Goal: Obtain resource: Download file/media

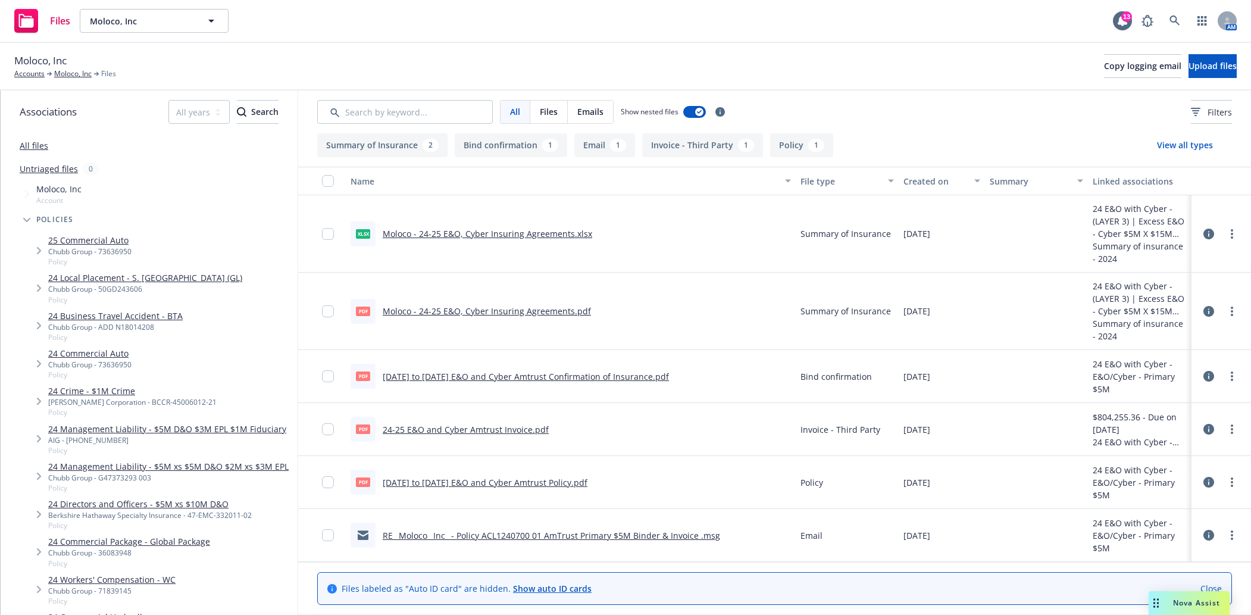
click at [157, 20] on span "Moloco, Inc" at bounding box center [141, 21] width 103 height 12
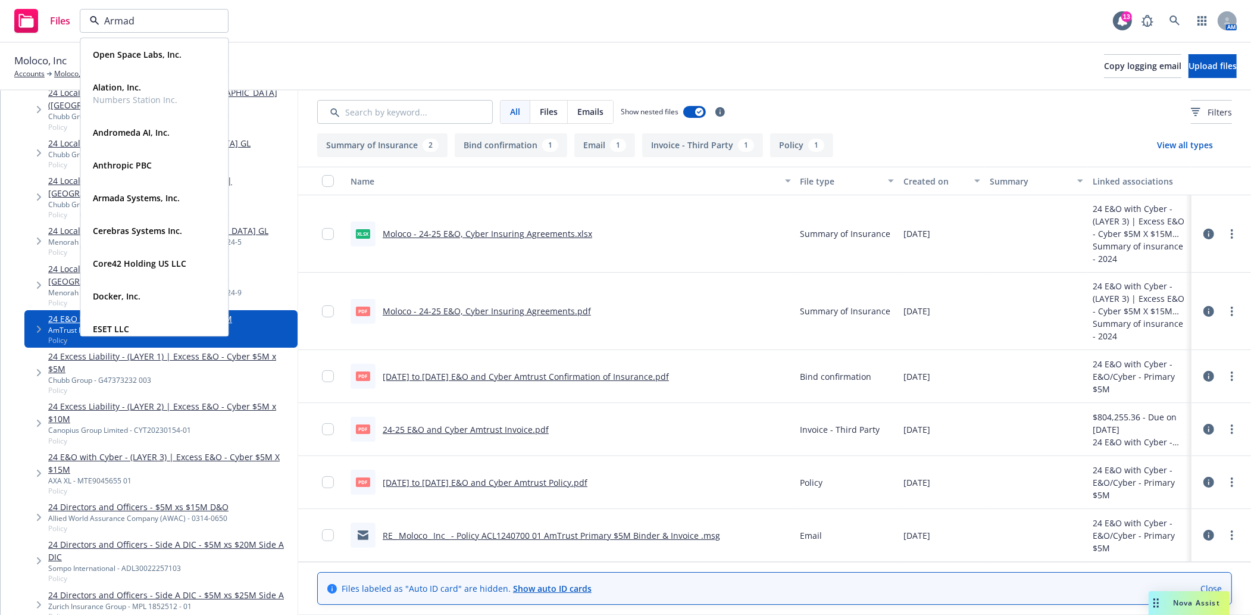
type input "Armada"
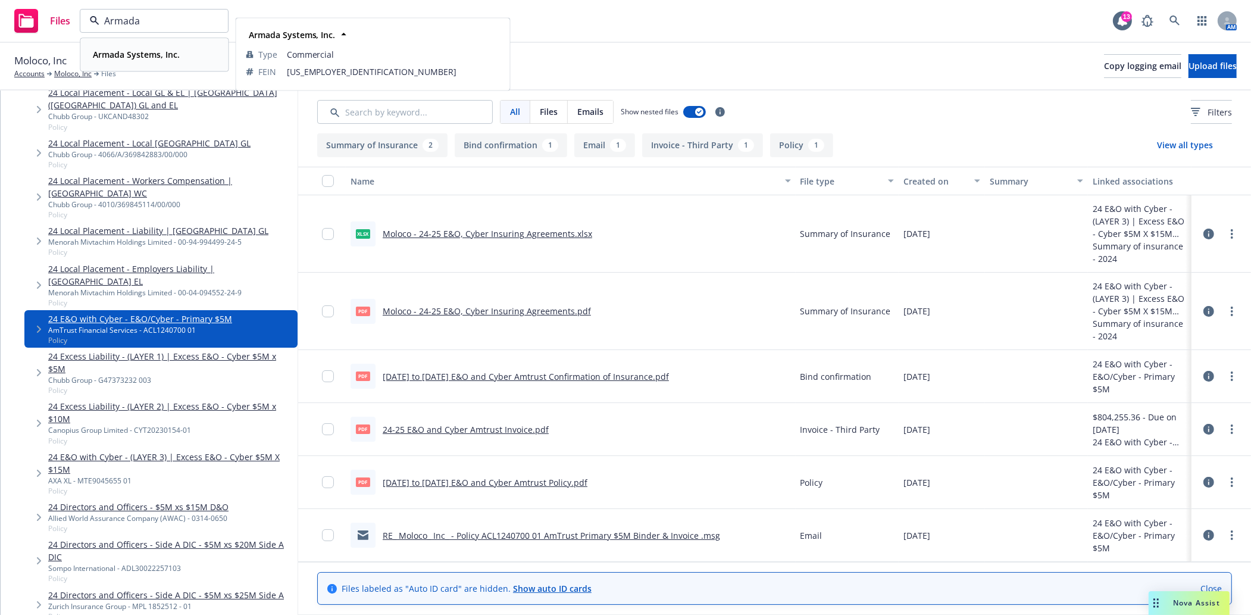
click at [164, 45] on div "Armada Systems, Inc. Type Commercial FEIN 92-1554870" at bounding box center [154, 55] width 146 height 32
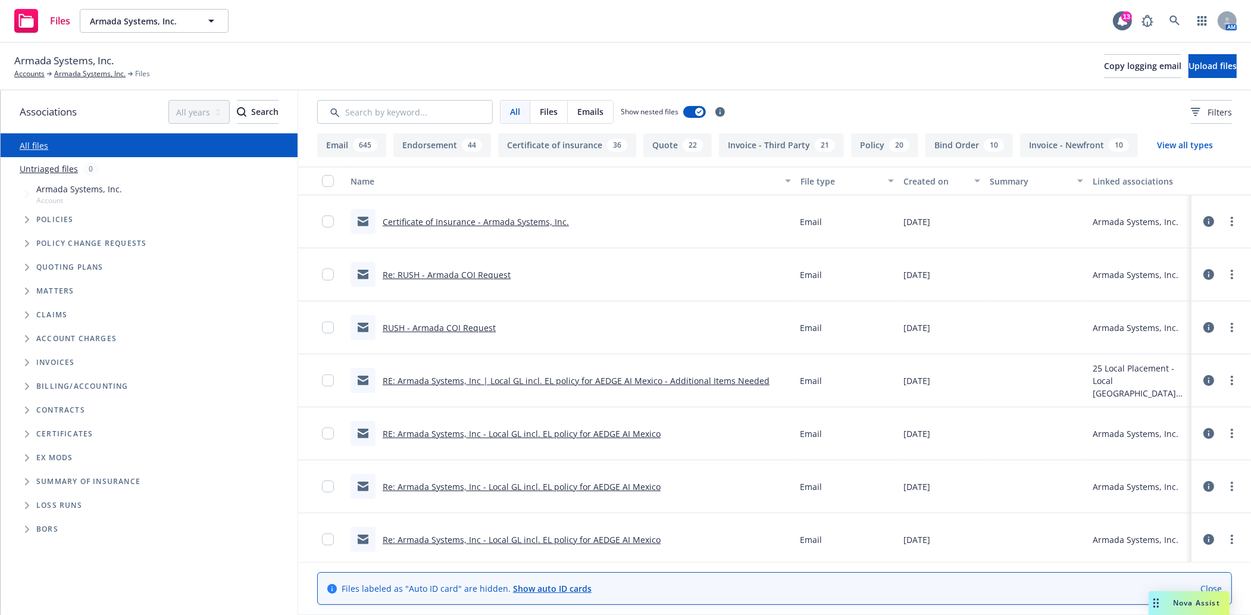
click at [42, 223] on span "Policies" at bounding box center [54, 219] width 37 height 7
click at [30, 221] on span "Tree Example" at bounding box center [26, 219] width 19 height 19
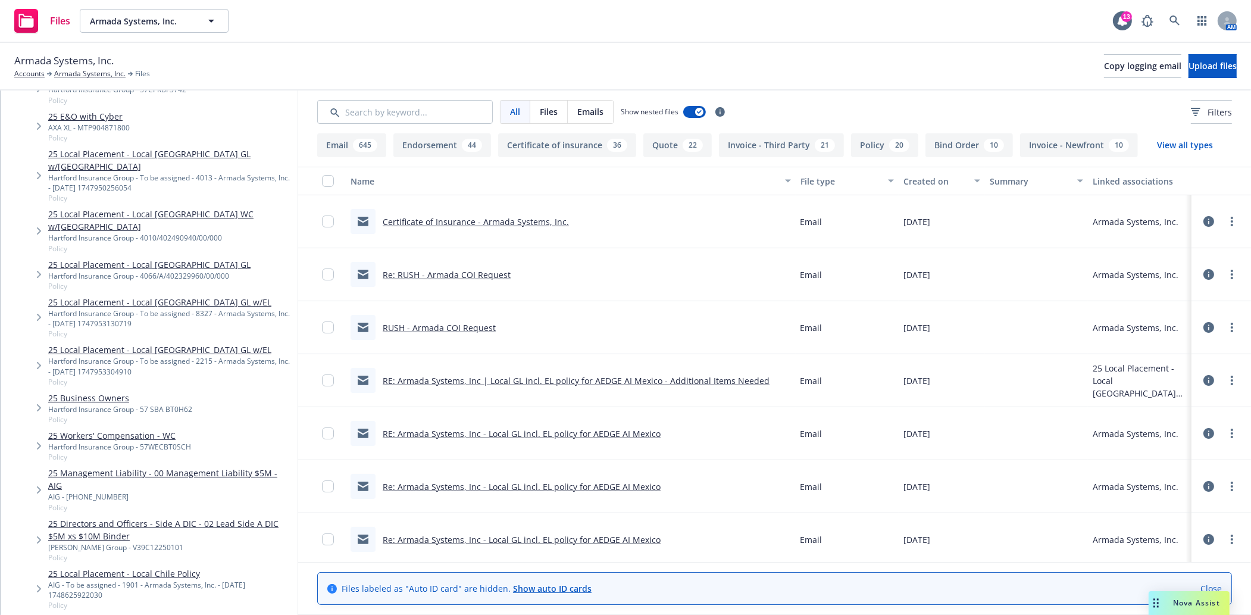
scroll to position [264, 0]
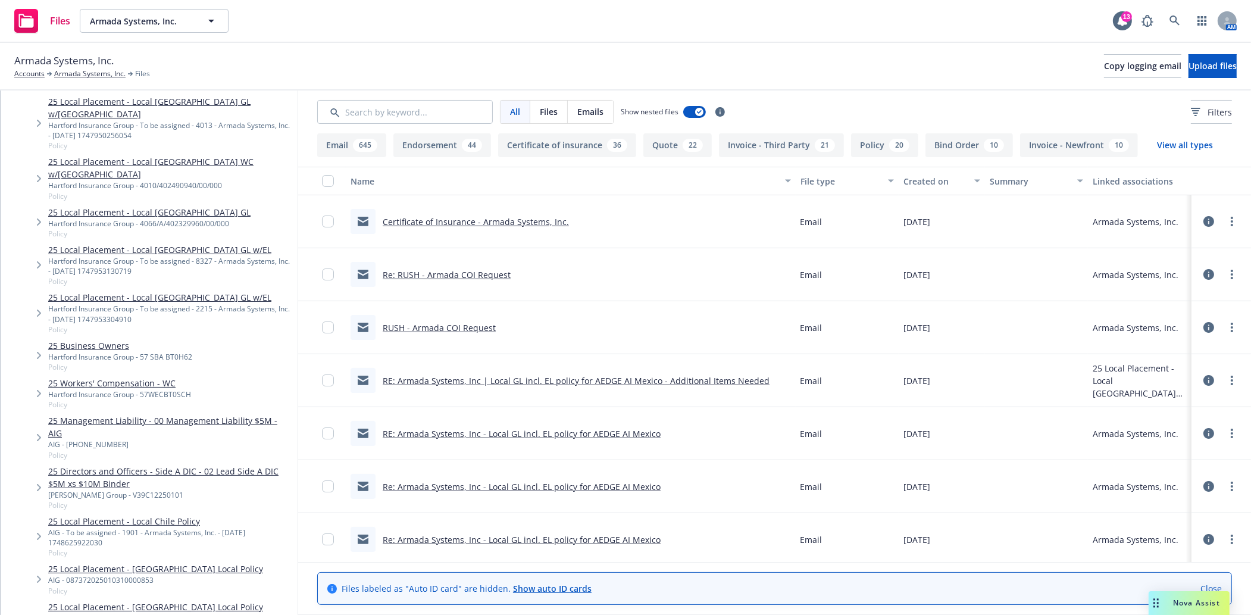
click at [105, 339] on link "25 Business Owners" at bounding box center [120, 345] width 144 height 12
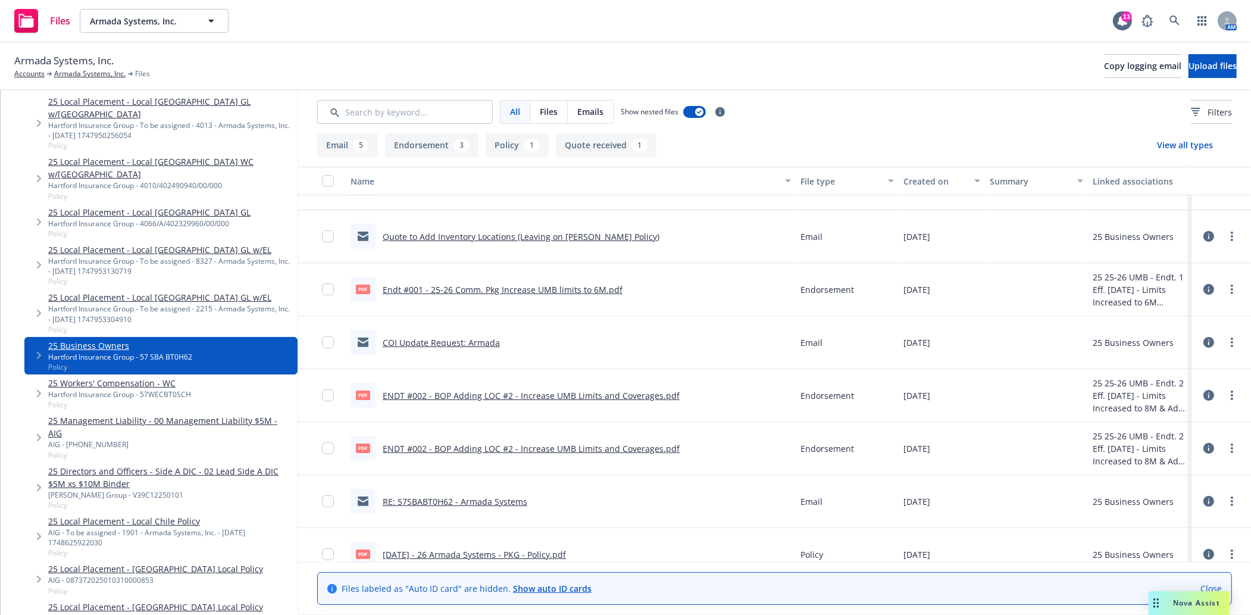
scroll to position [162, 0]
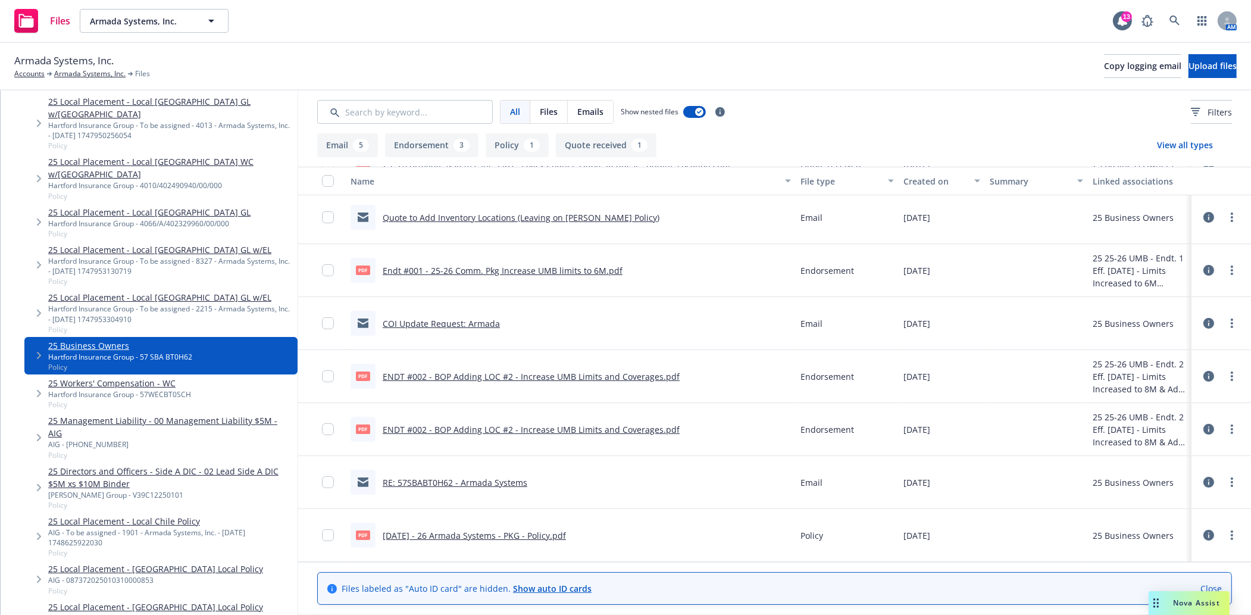
click at [477, 537] on link "5.8.25 - 26 Armada Systems - PKG - Policy.pdf" at bounding box center [474, 534] width 183 height 11
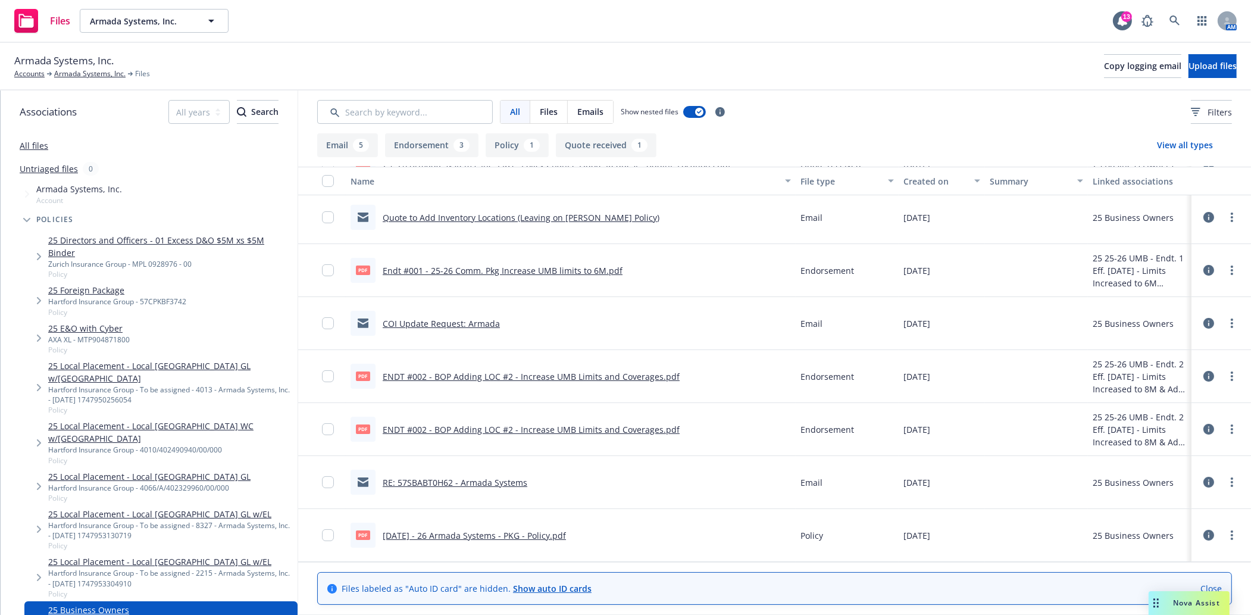
click at [71, 82] on div "Armada Systems, Inc. Accounts Armada Systems, Inc. Files Copy logging email Upl…" at bounding box center [625, 67] width 1251 height 48
click at [74, 76] on link "Armada Systems, Inc." at bounding box center [89, 73] width 71 height 11
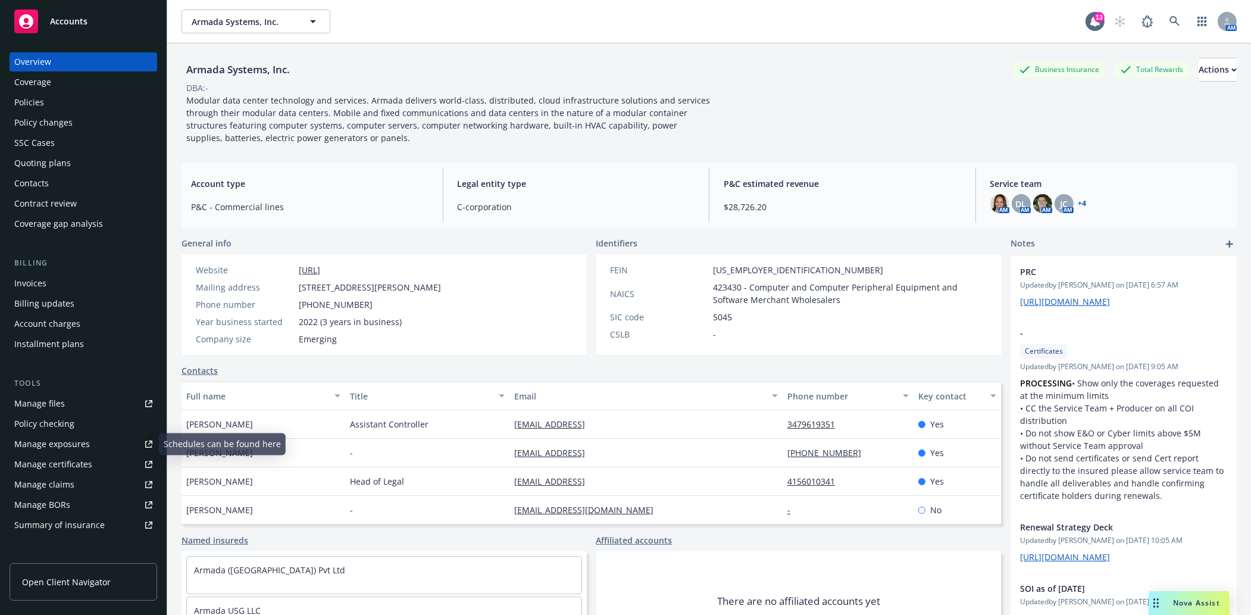
click at [63, 465] on div "Manage certificates" at bounding box center [53, 464] width 78 height 19
click at [70, 101] on div "Policies" at bounding box center [83, 102] width 138 height 19
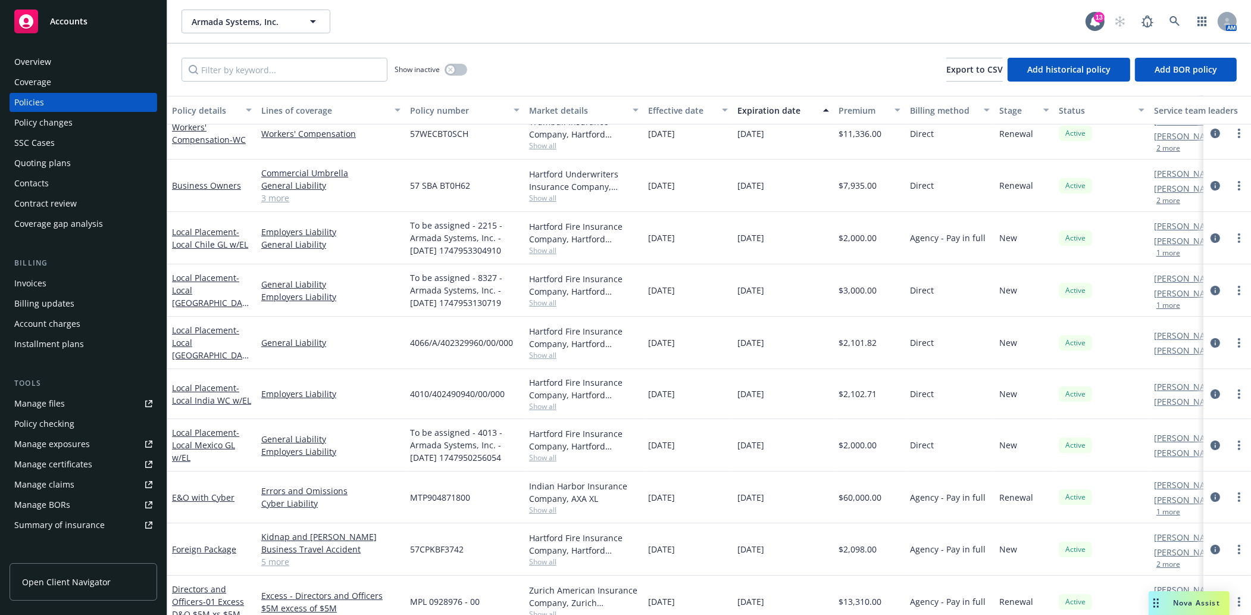
scroll to position [264, 0]
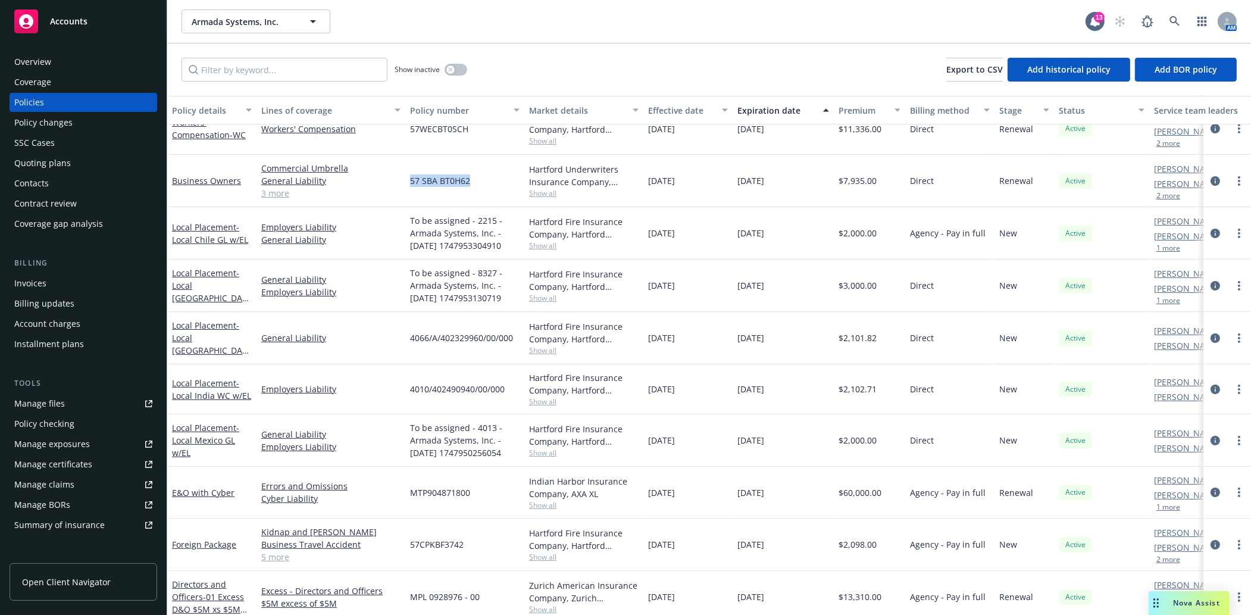
drag, startPoint x: 453, startPoint y: 178, endPoint x: 409, endPoint y: 177, distance: 44.1
click at [409, 177] on div "57 SBA BT0H62" at bounding box center [464, 181] width 119 height 52
copy span "57 SBA BT0H62"
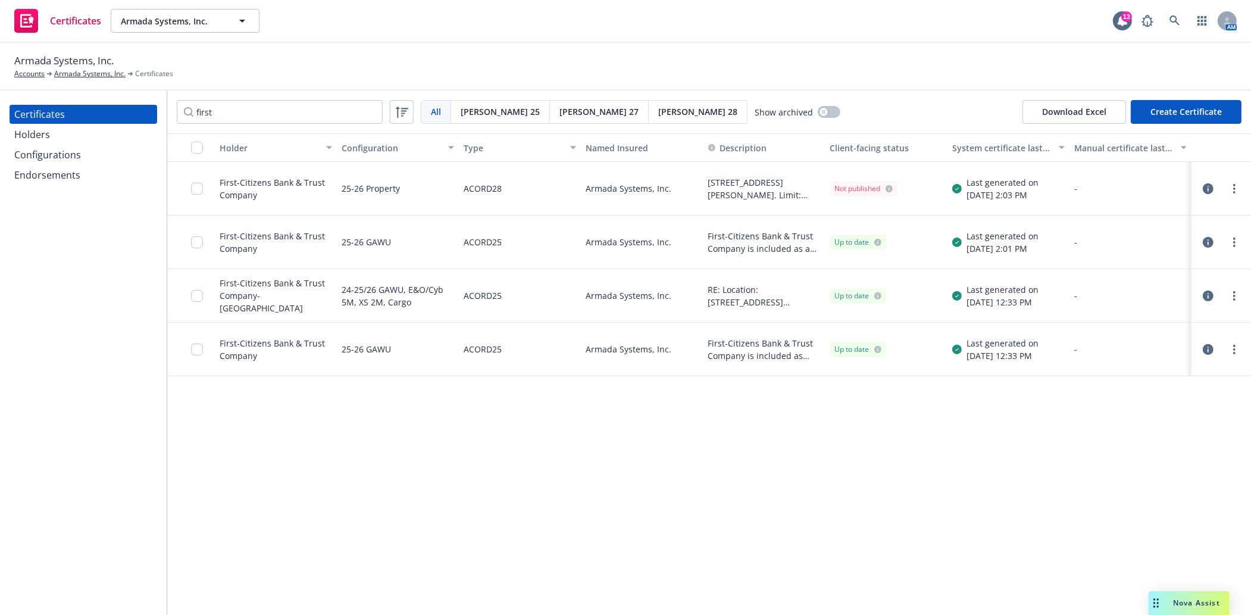
type input "first"
click at [1205, 296] on icon "button" at bounding box center [1207, 295] width 11 height 11
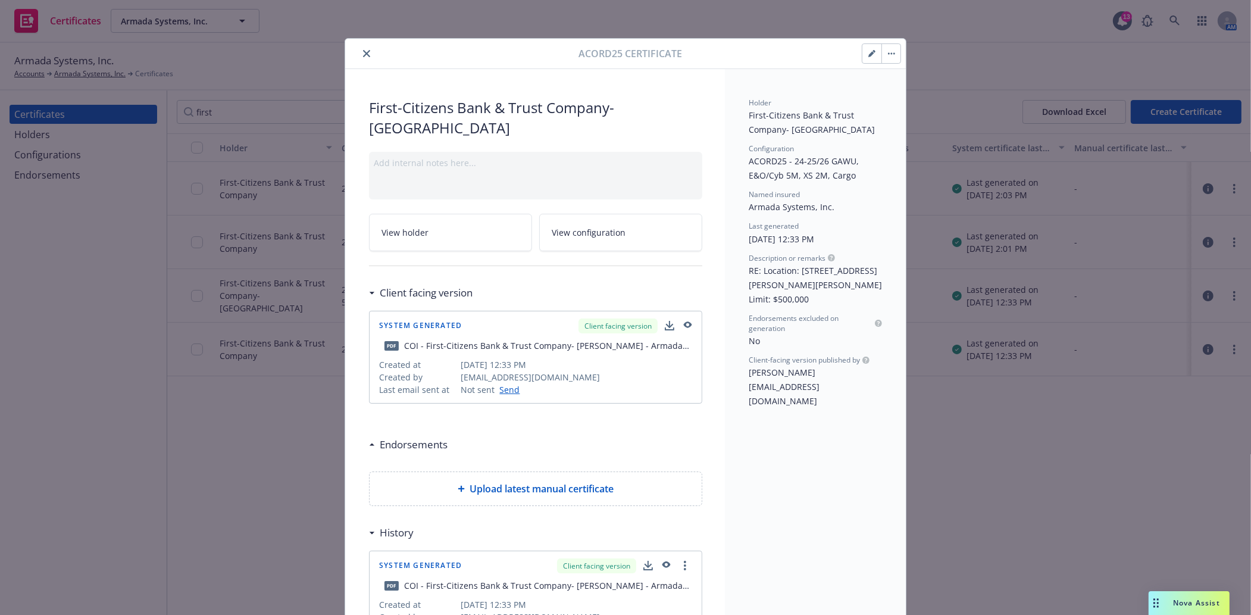
click at [681, 321] on icon "button" at bounding box center [686, 325] width 11 height 8
click at [363, 56] on icon "close" at bounding box center [366, 53] width 7 height 7
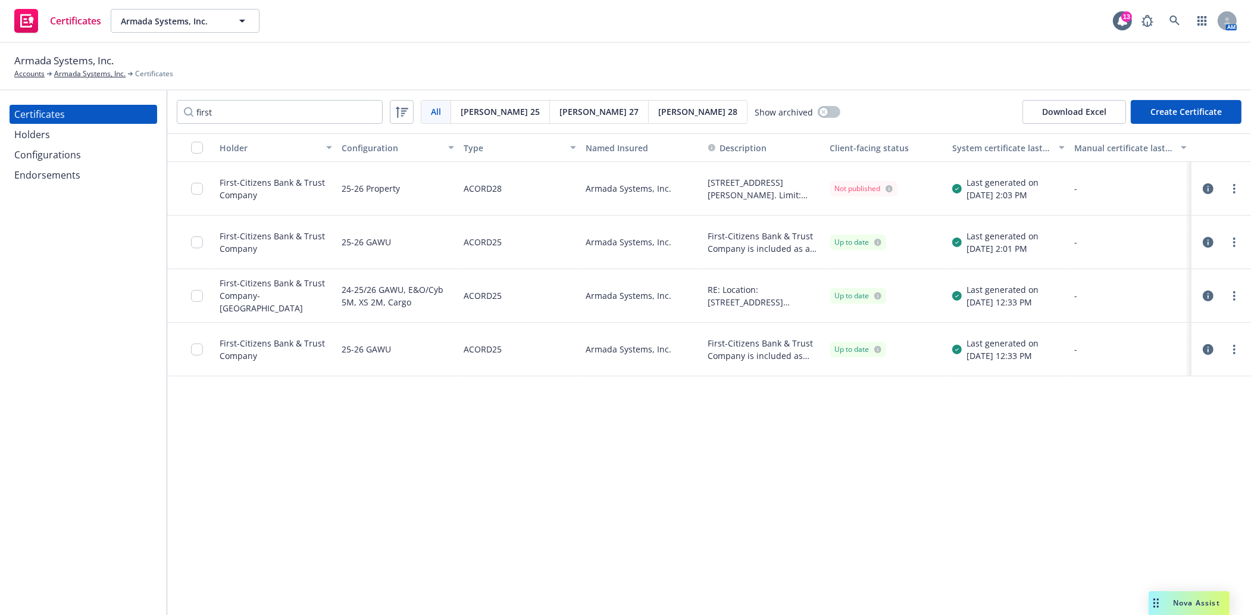
click at [1210, 293] on icon "button" at bounding box center [1207, 295] width 11 height 11
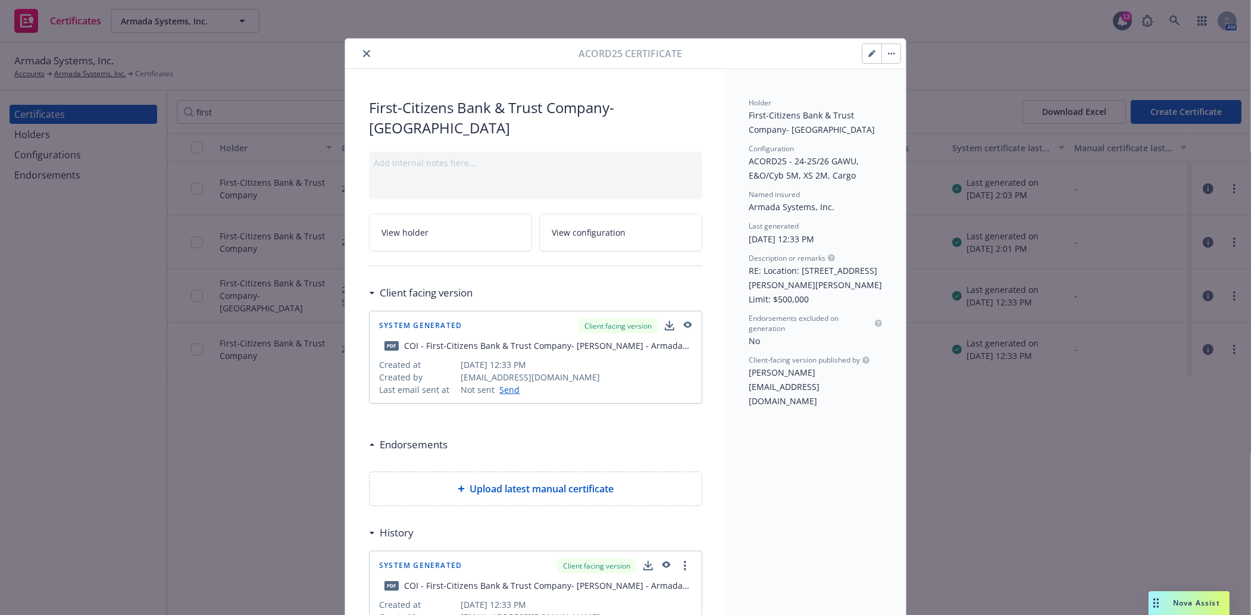
click at [681, 321] on icon "button" at bounding box center [686, 325] width 11 height 8
click at [353, 55] on div at bounding box center [464, 53] width 228 height 14
click at [363, 56] on icon "close" at bounding box center [366, 53] width 7 height 7
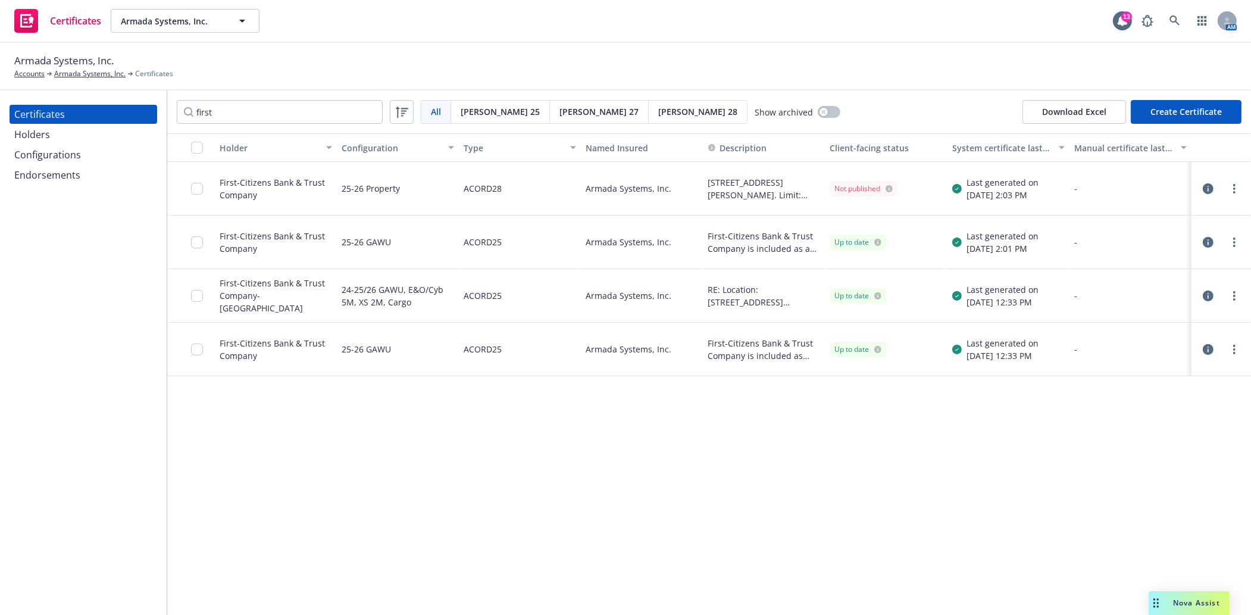
click at [1205, 347] on icon "button" at bounding box center [1207, 349] width 11 height 11
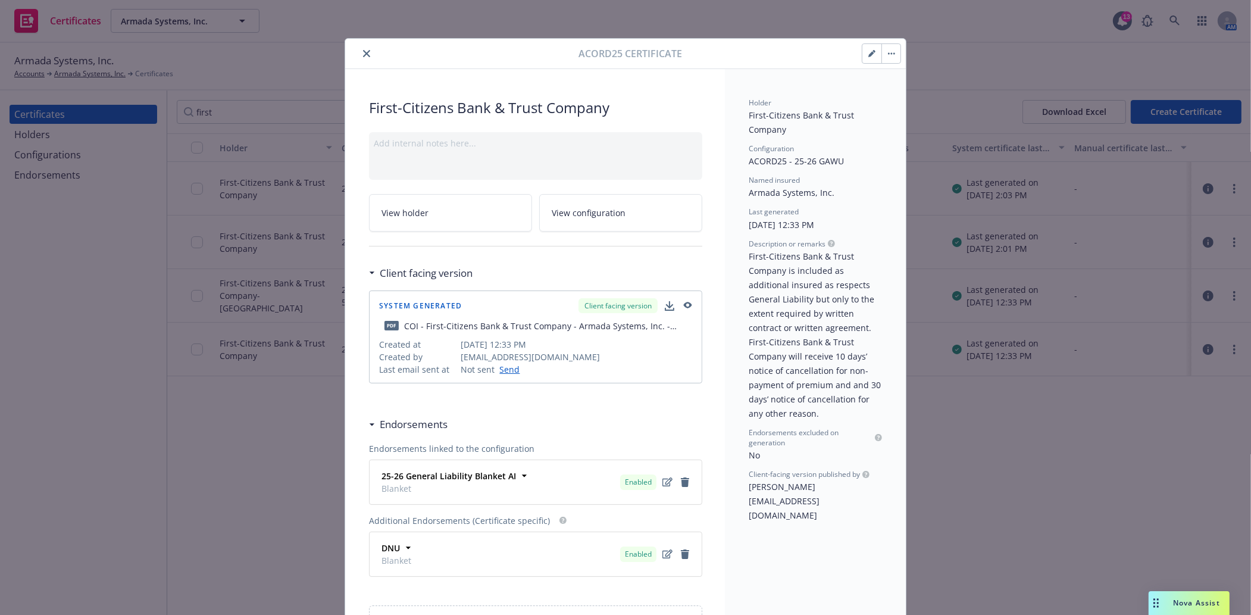
click at [684, 307] on icon "button" at bounding box center [688, 305] width 8 height 7
